Goal: Find specific page/section: Find specific page/section

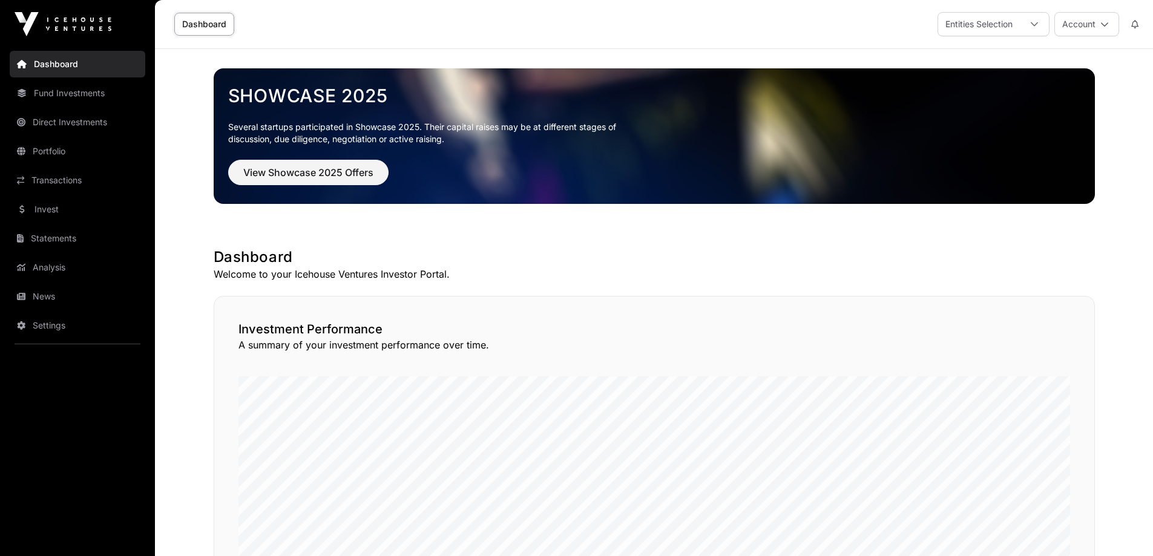
click at [68, 235] on link "Statements" at bounding box center [78, 238] width 136 height 27
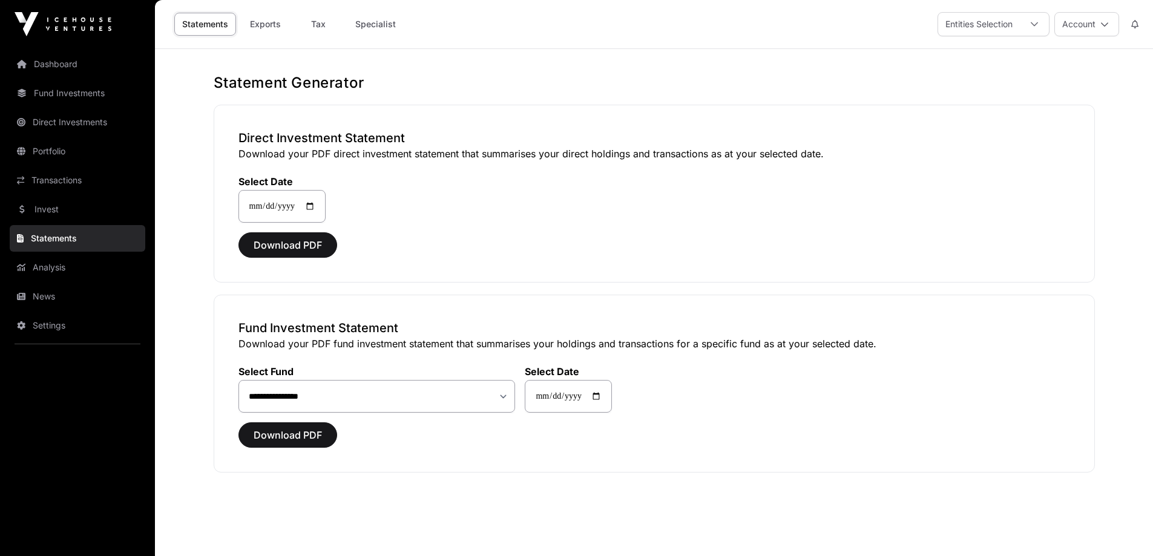
click at [257, 22] on link "Exports" at bounding box center [265, 24] width 48 height 23
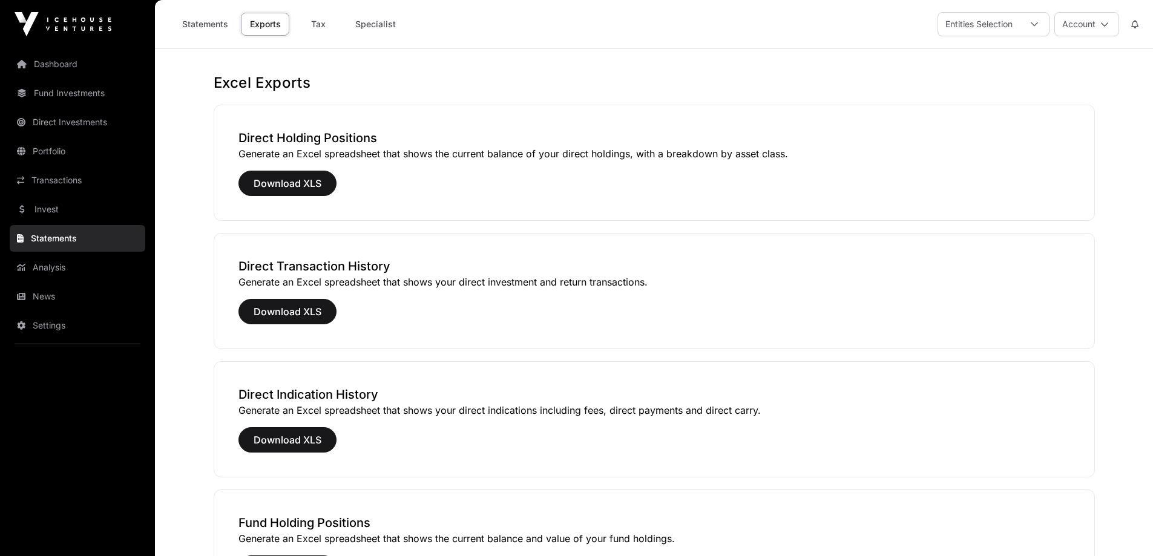
click at [373, 25] on link "Specialist" at bounding box center [375, 24] width 56 height 23
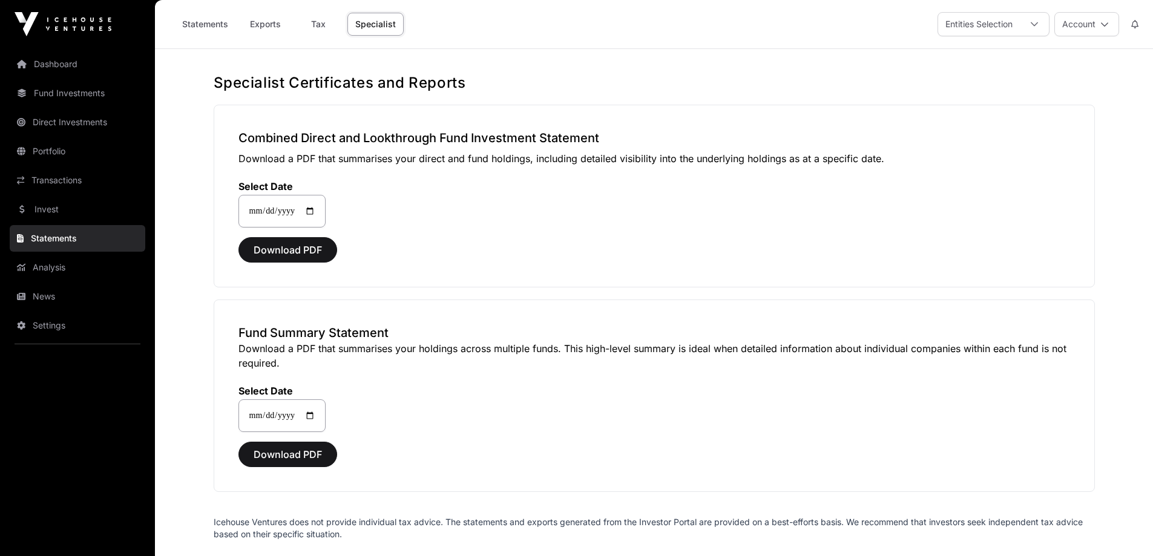
click at [373, 22] on link "Specialist" at bounding box center [375, 24] width 56 height 23
